Goal: Task Accomplishment & Management: Manage account settings

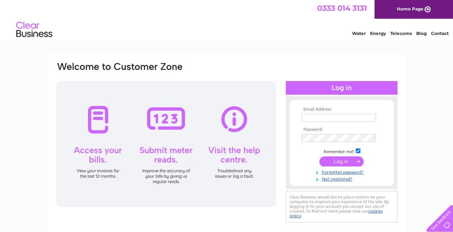
click at [99, 126] on div at bounding box center [166, 144] width 221 height 126
click at [97, 168] on div at bounding box center [166, 144] width 221 height 126
click at [338, 116] on input "text" at bounding box center [339, 118] width 75 height 9
type input "gill@westfenton.co.uk"
click at [342, 161] on input "submit" at bounding box center [341, 161] width 44 height 10
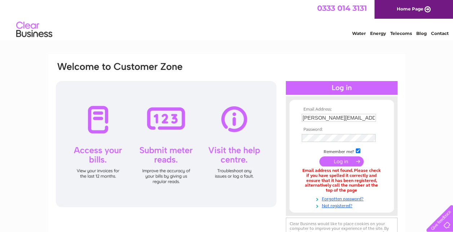
click at [93, 151] on div at bounding box center [166, 144] width 221 height 126
click at [95, 174] on div at bounding box center [166, 144] width 221 height 126
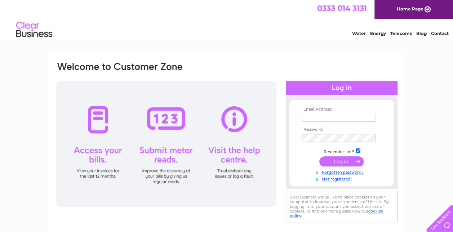
click at [333, 117] on input "text" at bounding box center [339, 118] width 74 height 8
